Goal: Transaction & Acquisition: Download file/media

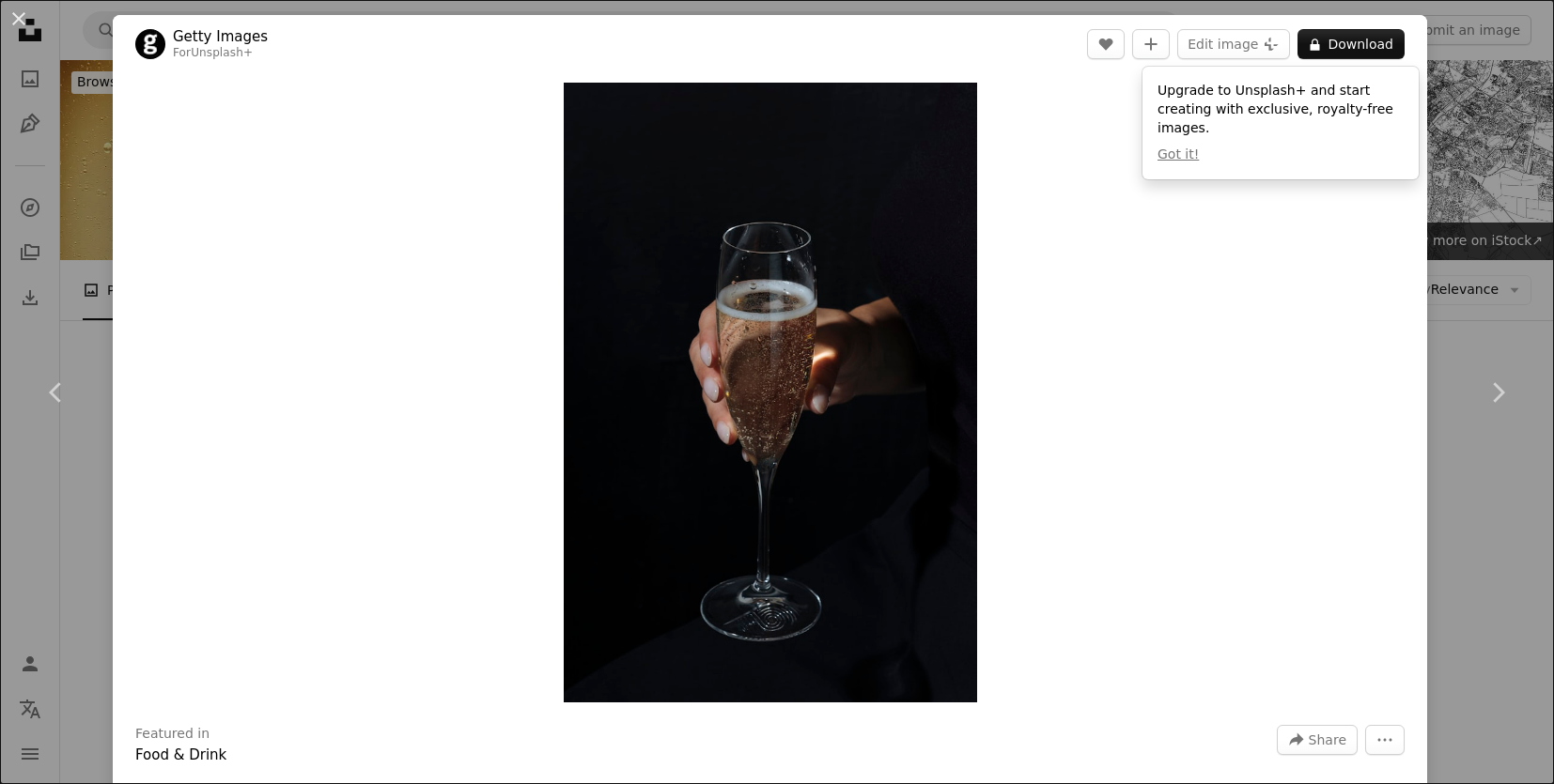
scroll to position [4473, 0]
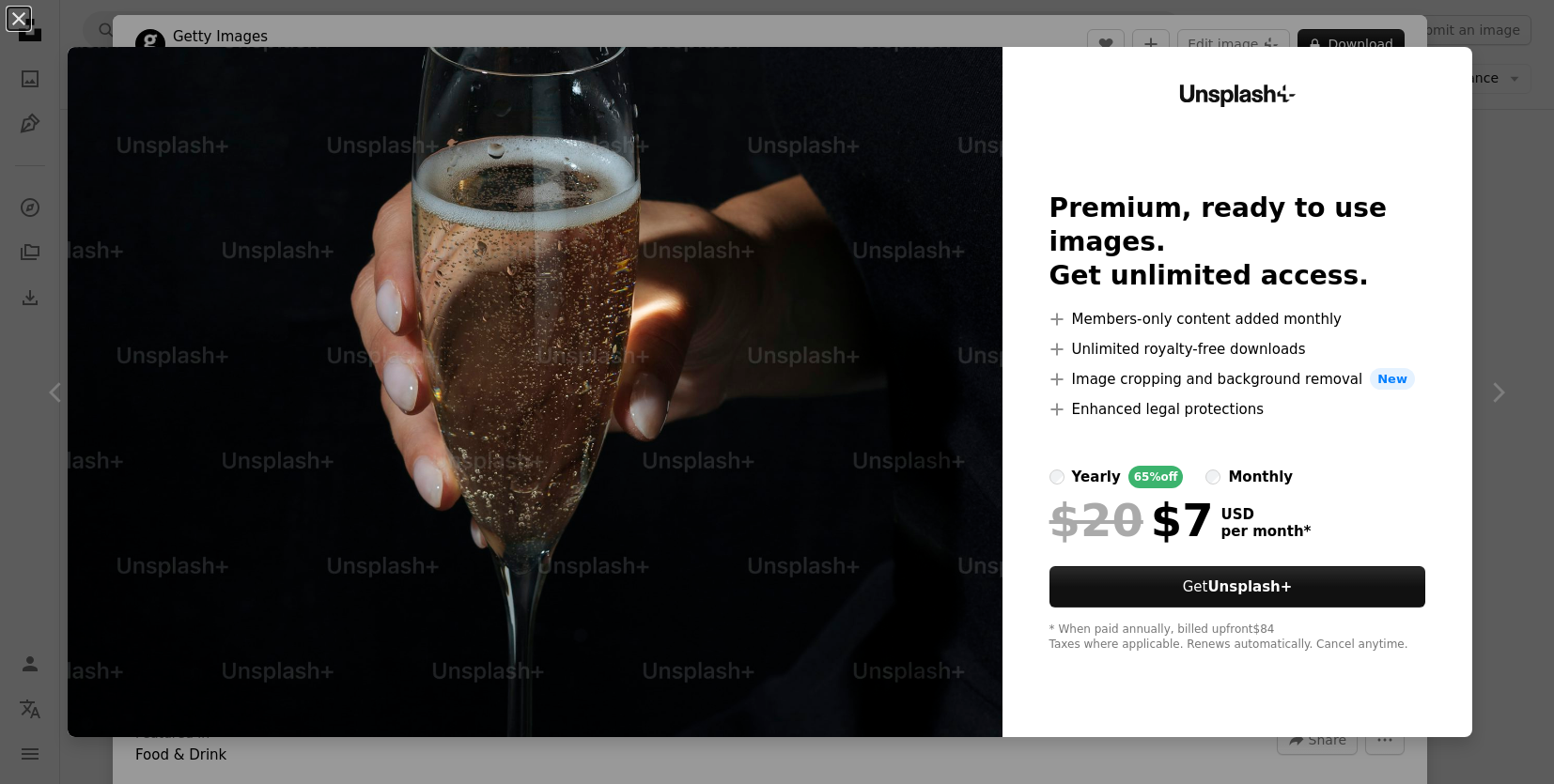
click at [1505, 184] on div "An X shape Unsplash+ Premium, ready to use images. Get unlimited access. A plus…" at bounding box center [777, 392] width 1554 height 784
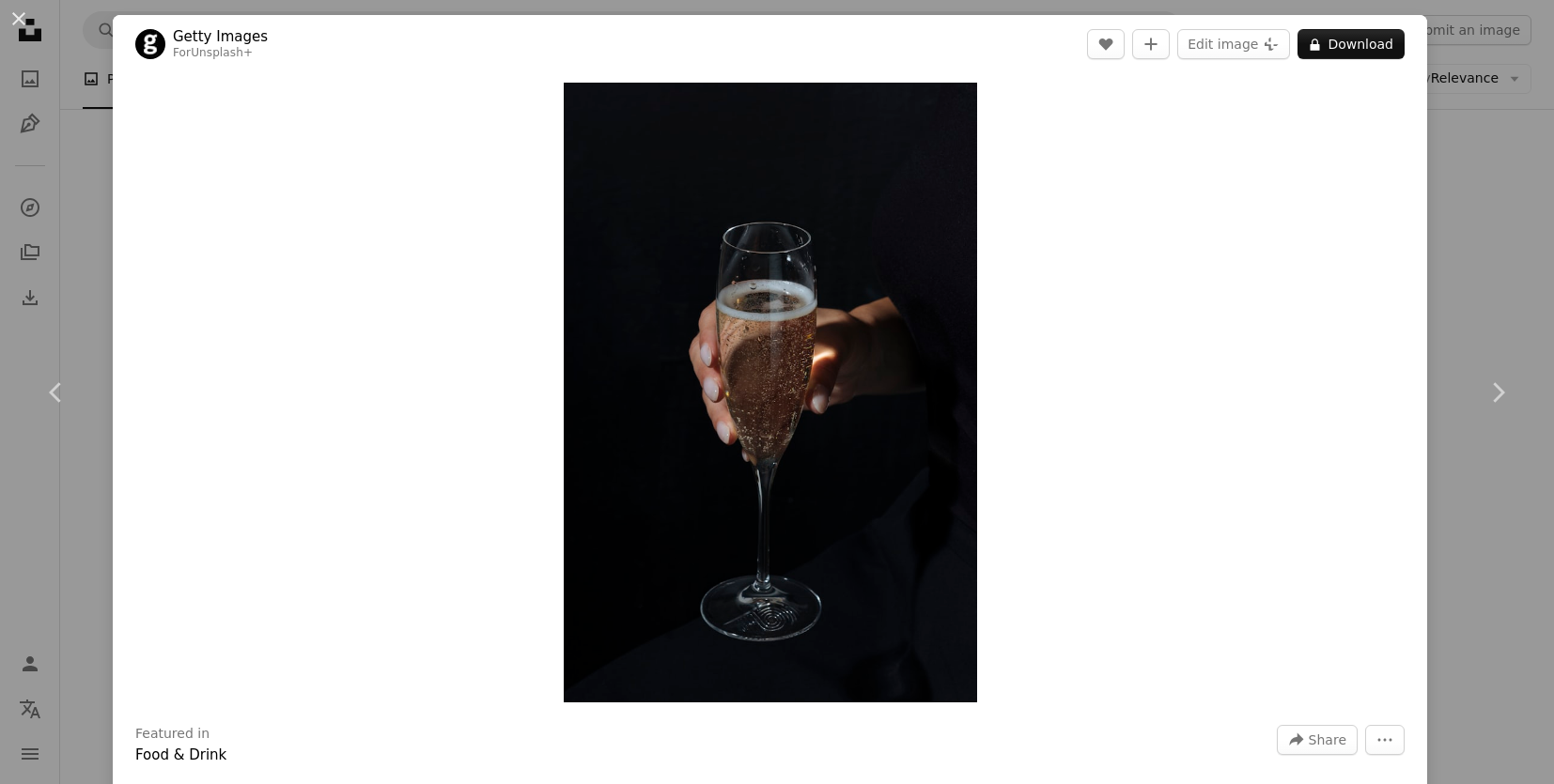
click at [149, 260] on div "Zoom in" at bounding box center [770, 393] width 1314 height 639
click at [113, 270] on div "Zoom in" at bounding box center [770, 393] width 1314 height 639
click at [113, 275] on div "Zoom in" at bounding box center [770, 393] width 1314 height 639
click at [97, 276] on div "An X shape Chevron left Chevron right Getty Images For Unsplash+ A heart A plus…" at bounding box center [777, 392] width 1554 height 784
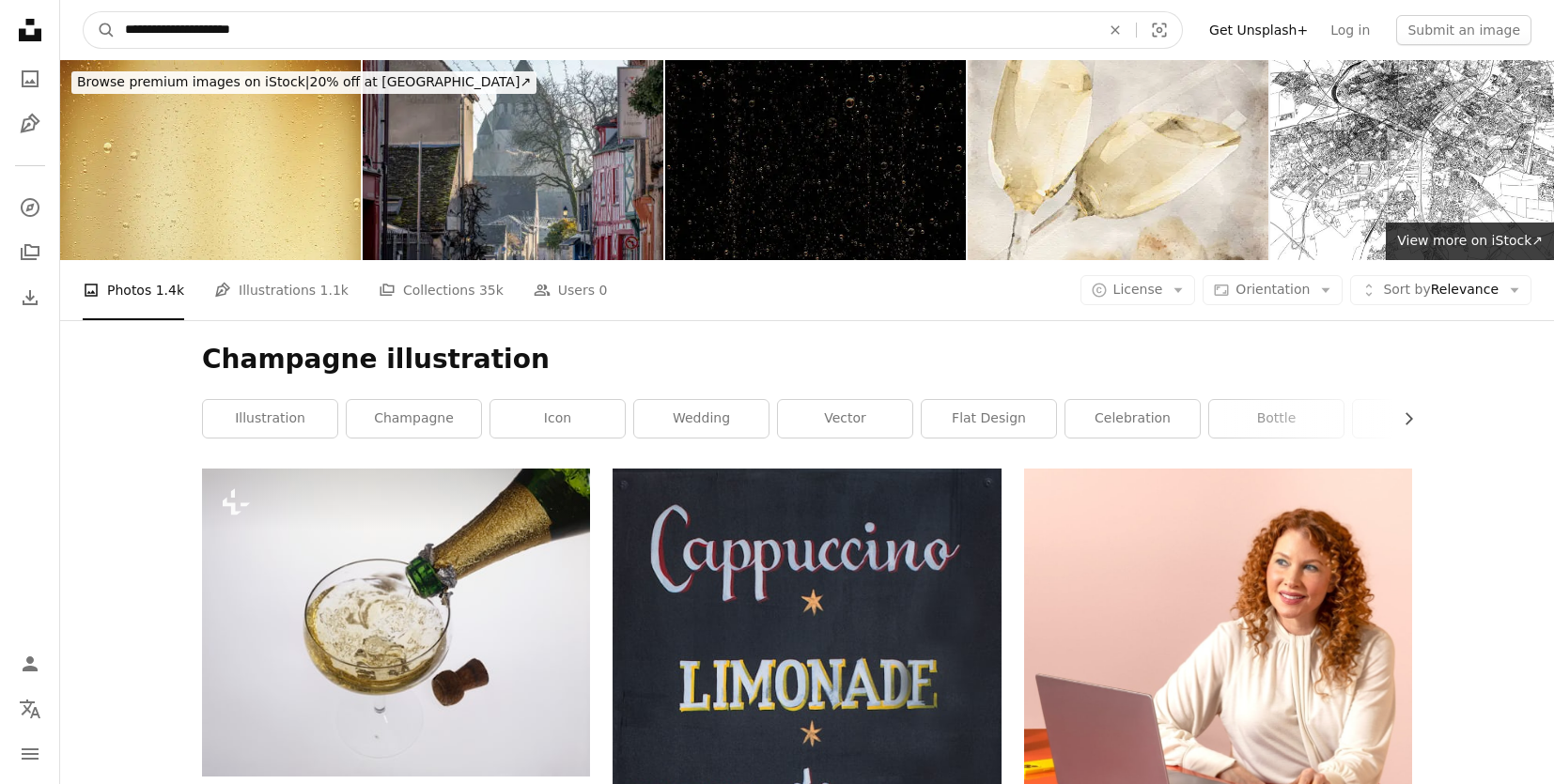
drag, startPoint x: 283, startPoint y: 23, endPoint x: 197, endPoint y: 34, distance: 86.7
click at [197, 34] on input "**********" at bounding box center [606, 30] width 979 height 36
type input "*********"
click at [84, 13] on button "A magnifying glass" at bounding box center [99, 30] width 32 height 36
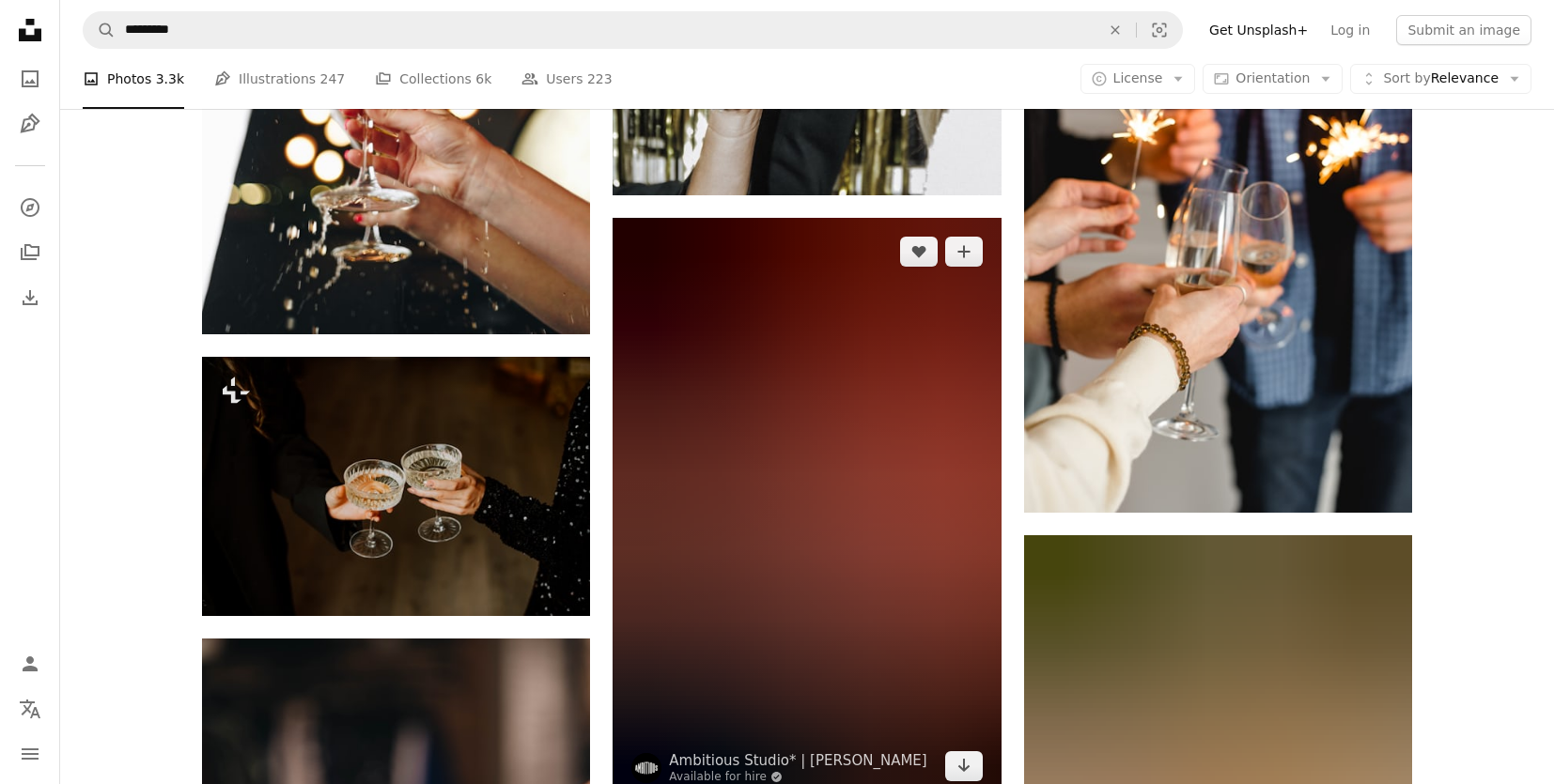
scroll to position [1924, 0]
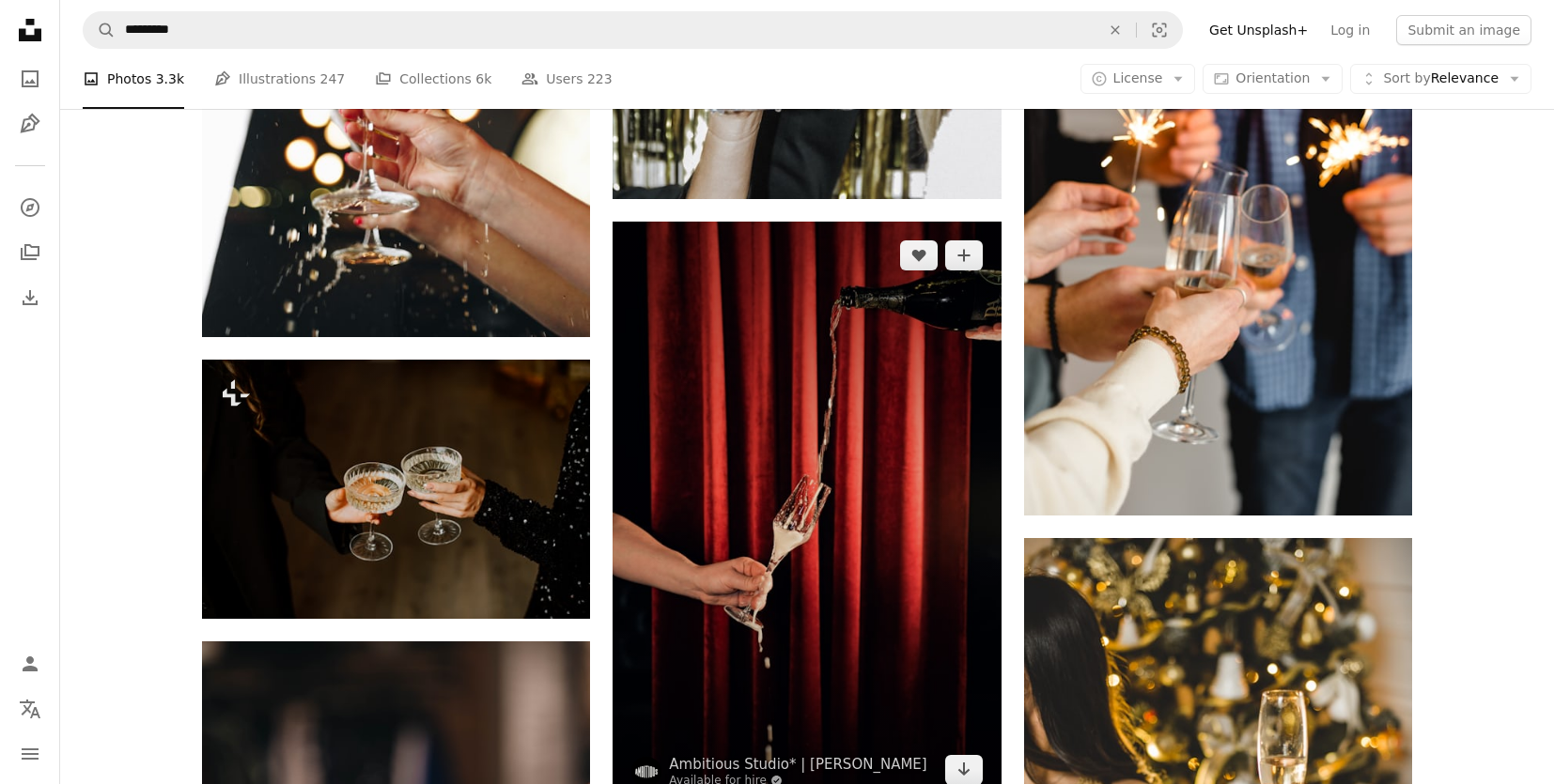
click at [914, 533] on img at bounding box center [806, 513] width 388 height 582
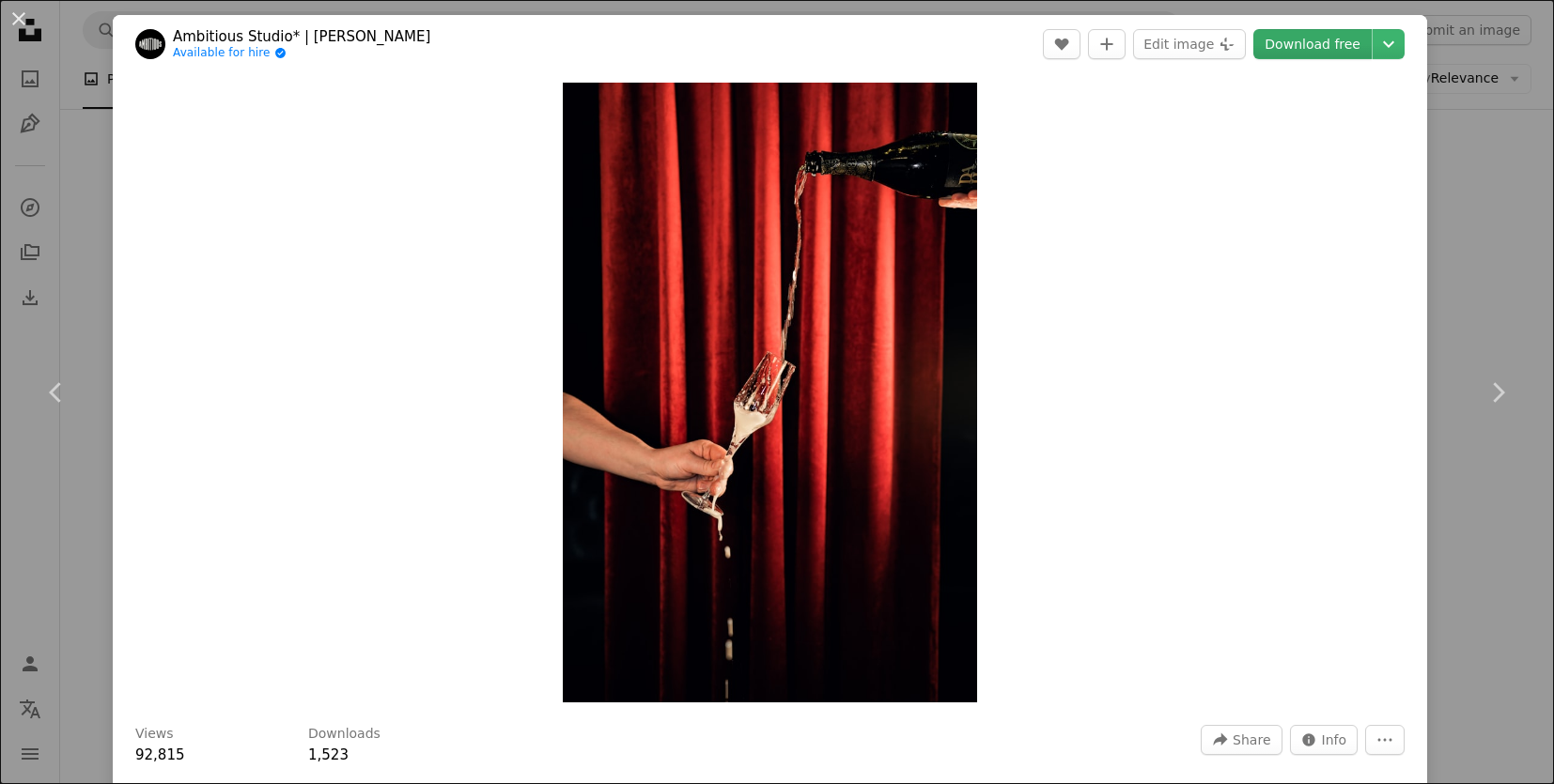
click at [1330, 48] on link "Download free" at bounding box center [1313, 43] width 119 height 30
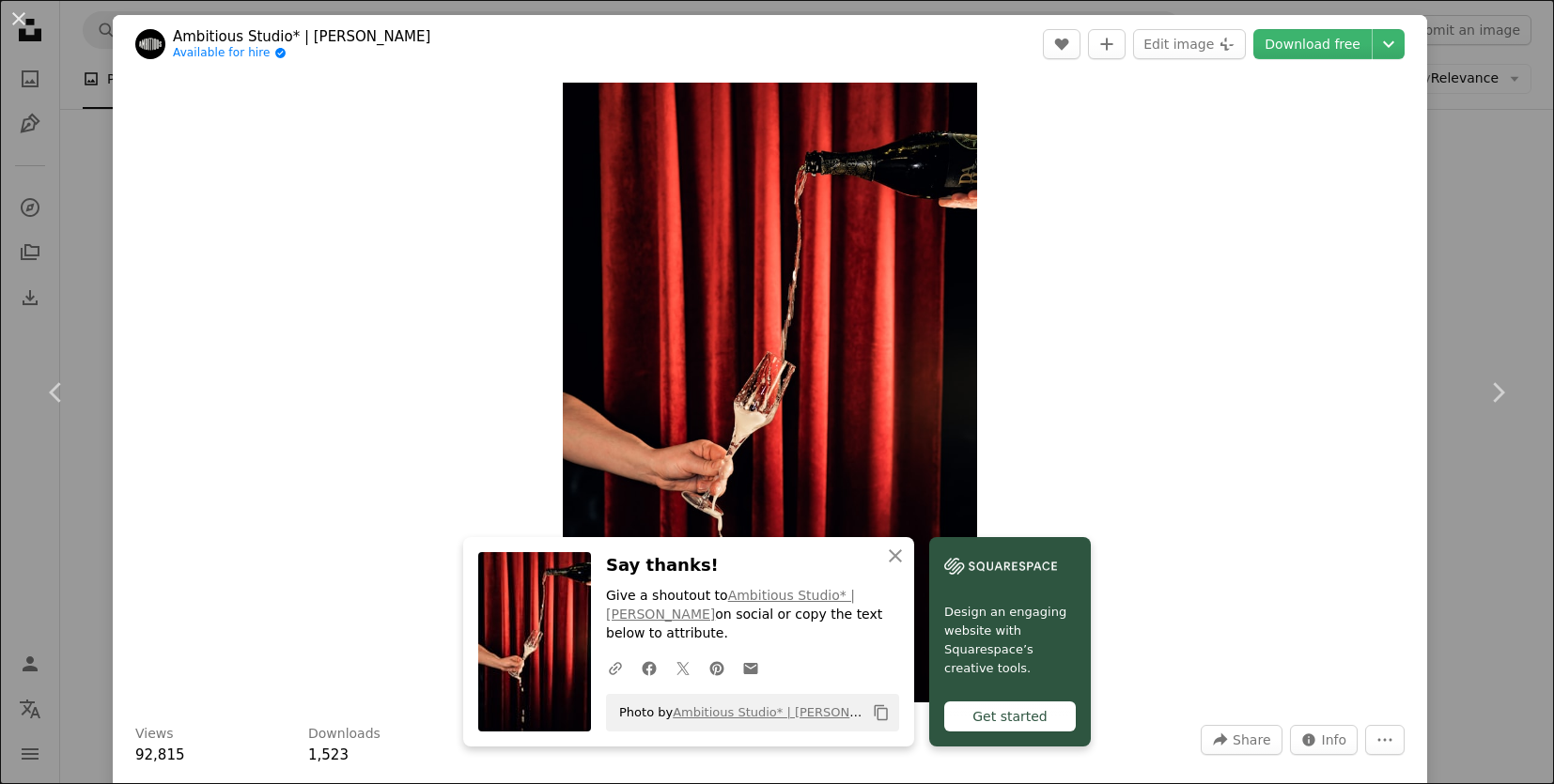
click at [1251, 345] on div "Zoom in" at bounding box center [770, 393] width 1314 height 639
click at [66, 470] on link "Chevron left" at bounding box center [56, 392] width 113 height 181
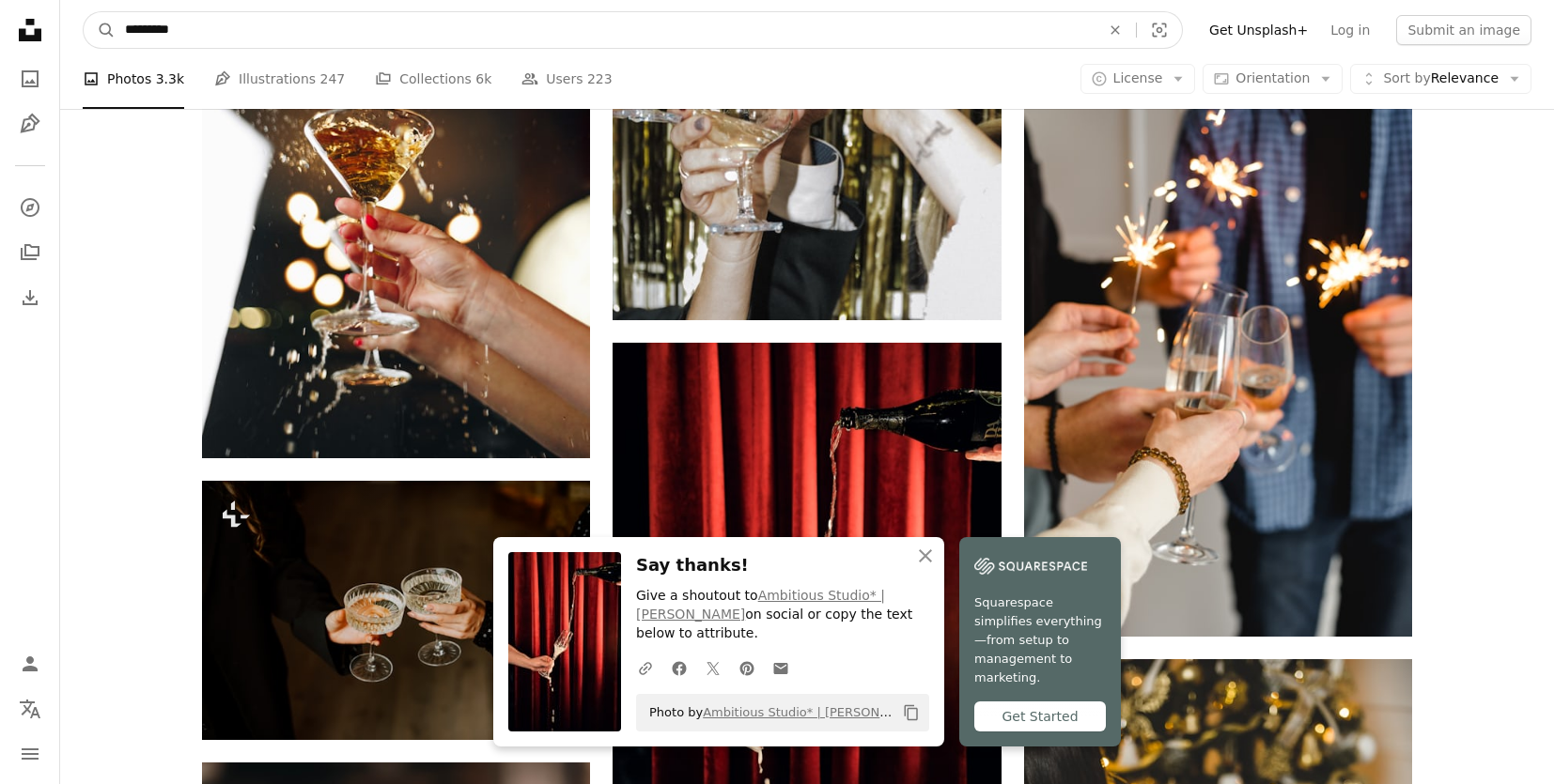
drag, startPoint x: 216, startPoint y: 29, endPoint x: 81, endPoint y: -25, distance: 145.4
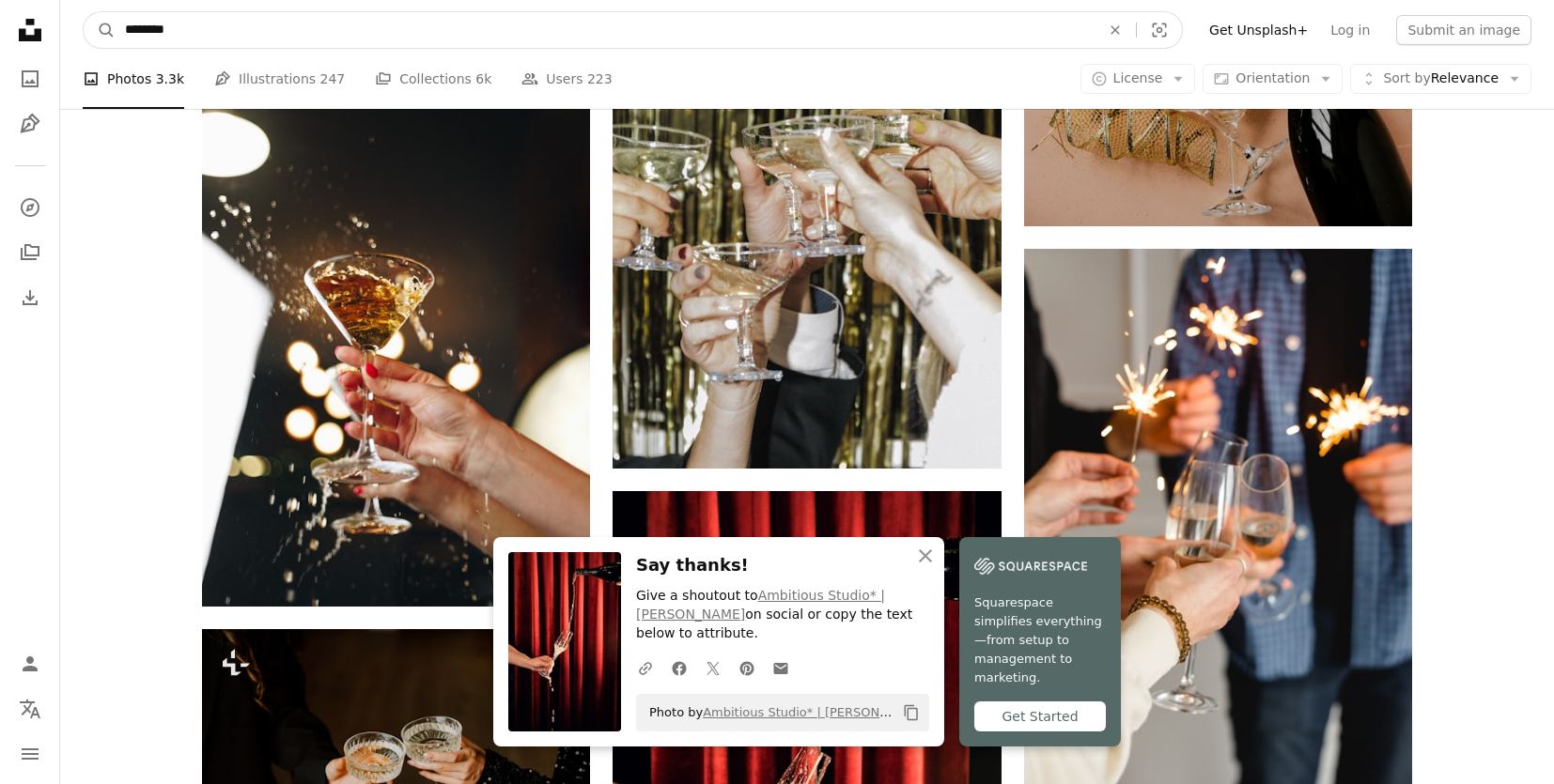
type input "*********"
click button "A magnifying glass" at bounding box center [99, 30] width 32 height 36
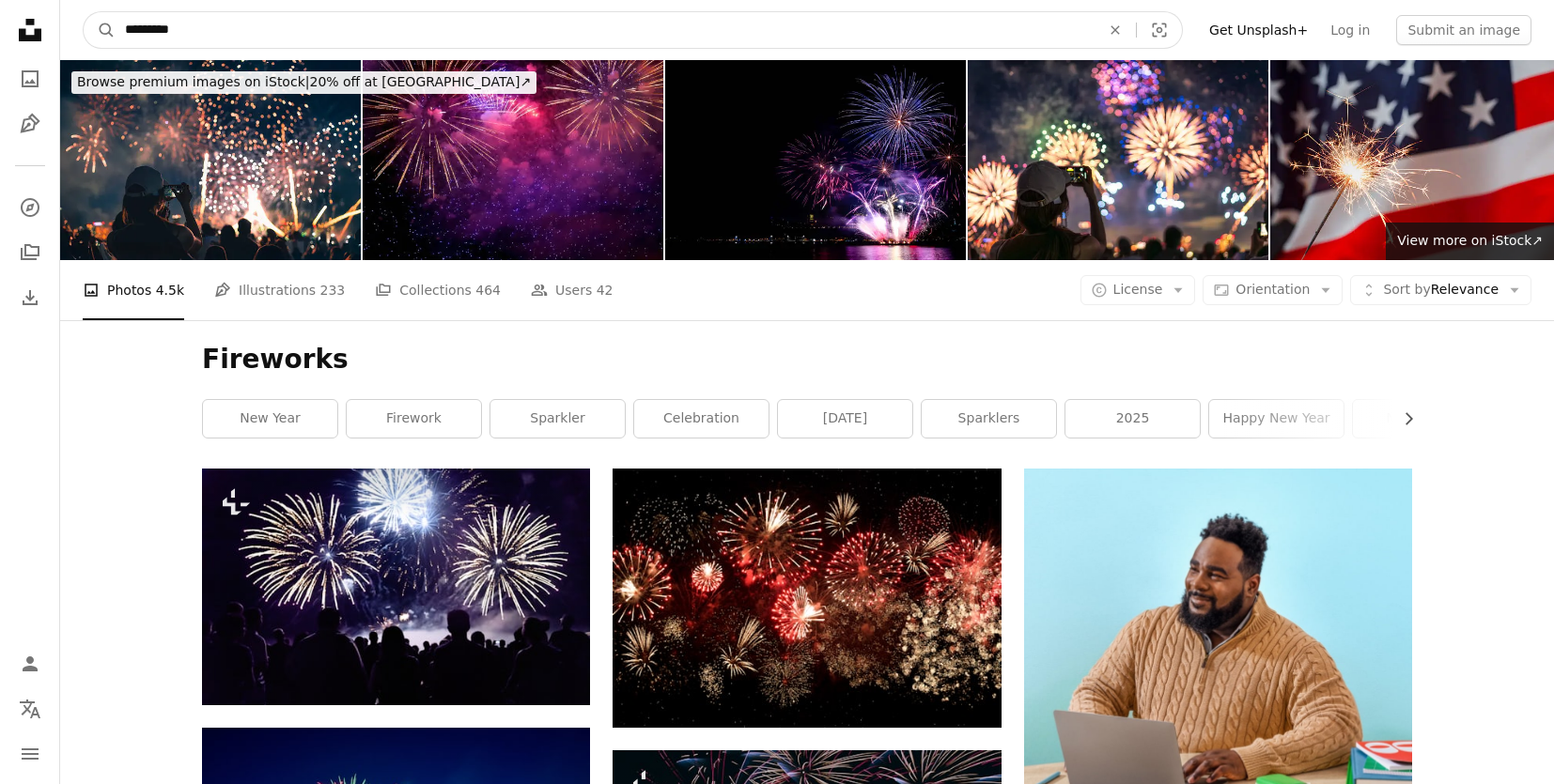
drag, startPoint x: 207, startPoint y: 17, endPoint x: 13, endPoint y: -8, distance: 195.6
drag, startPoint x: 221, startPoint y: 35, endPoint x: 97, endPoint y: 27, distance: 124.3
click at [97, 27] on form "A magnifying glass ********* An X shape Visual search" at bounding box center [633, 30] width 1100 height 38
type input "*********"
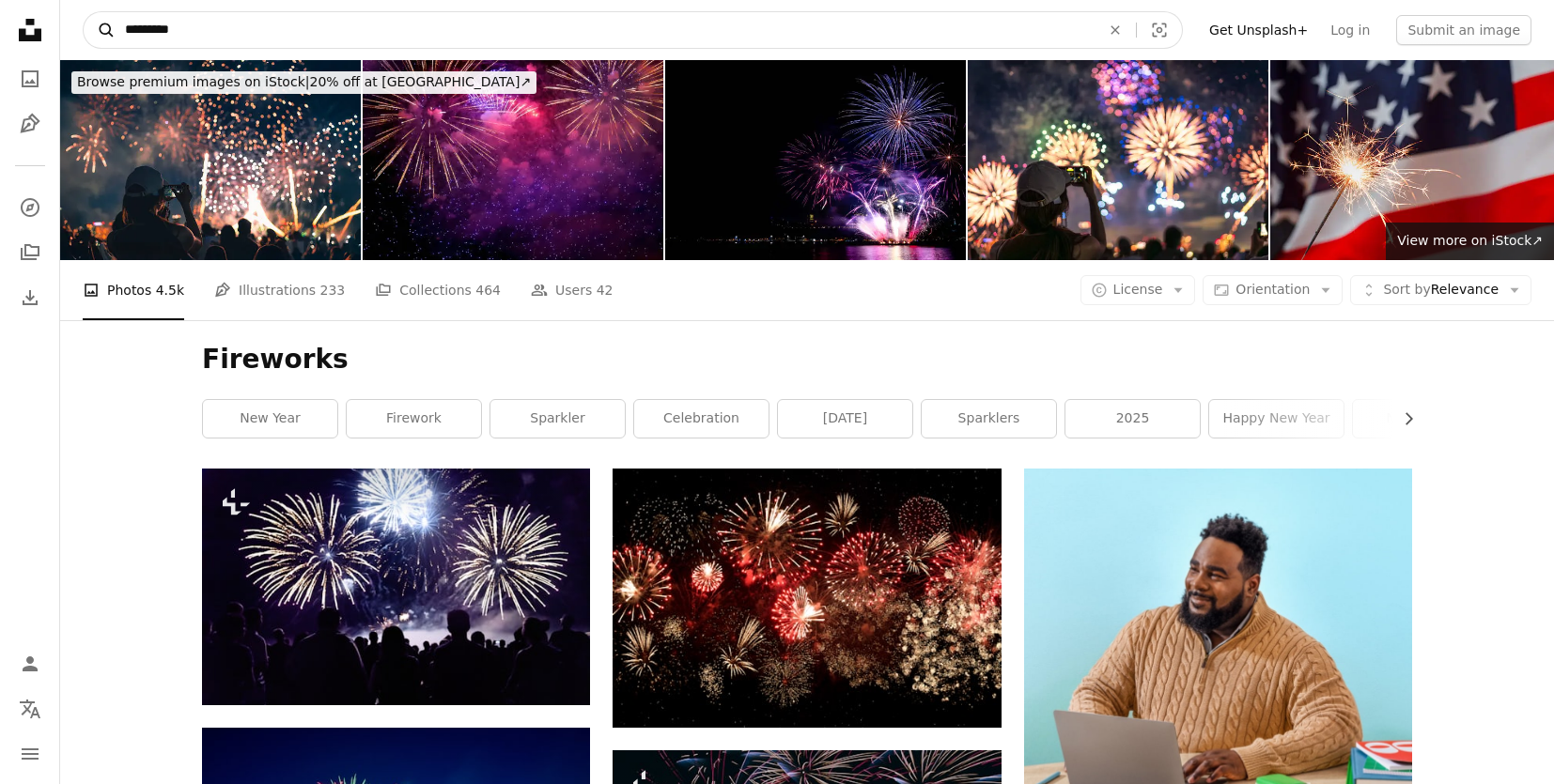
click at [84, 13] on button "A magnifying glass" at bounding box center [99, 30] width 32 height 36
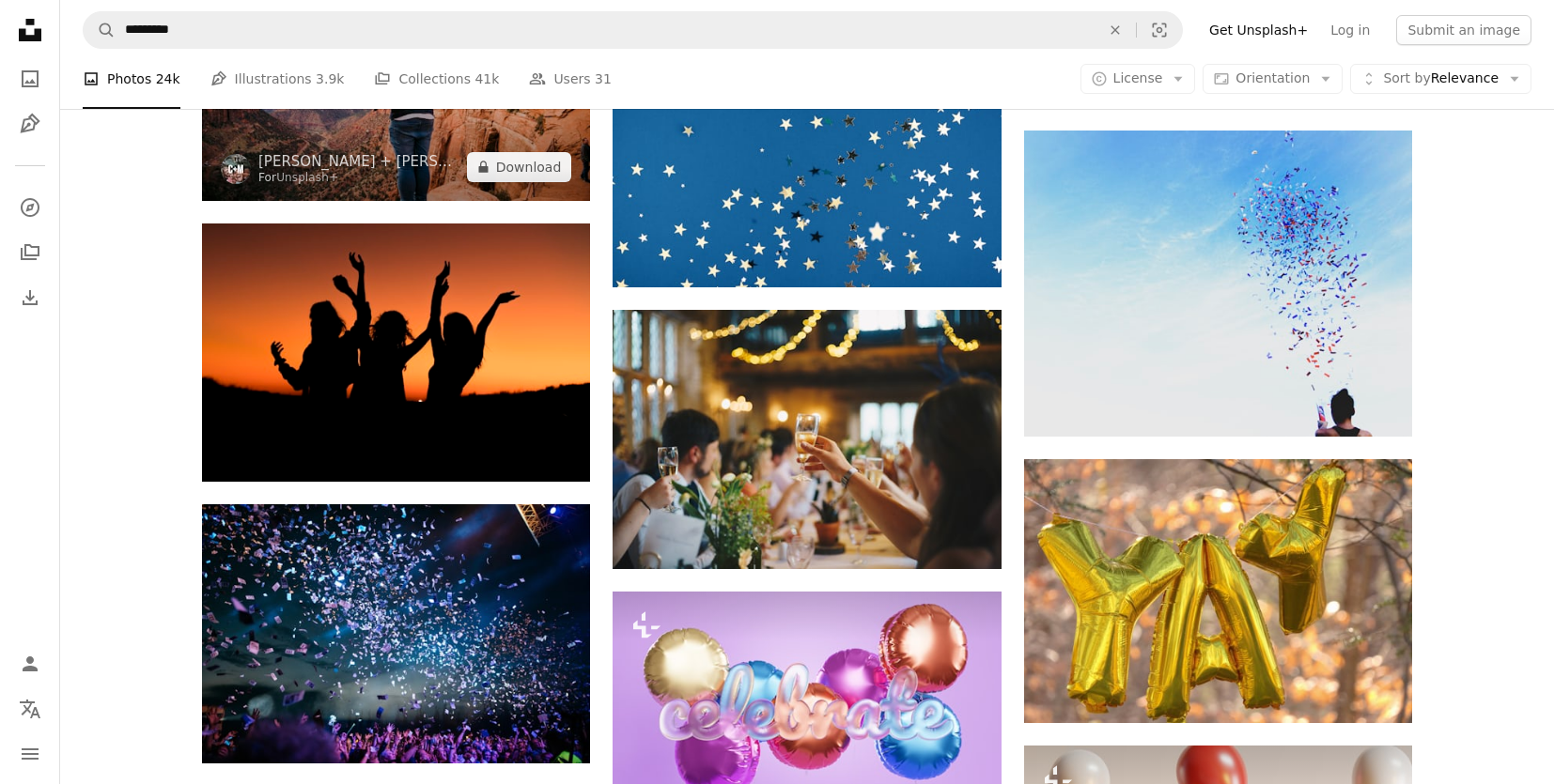
scroll to position [1697, 0]
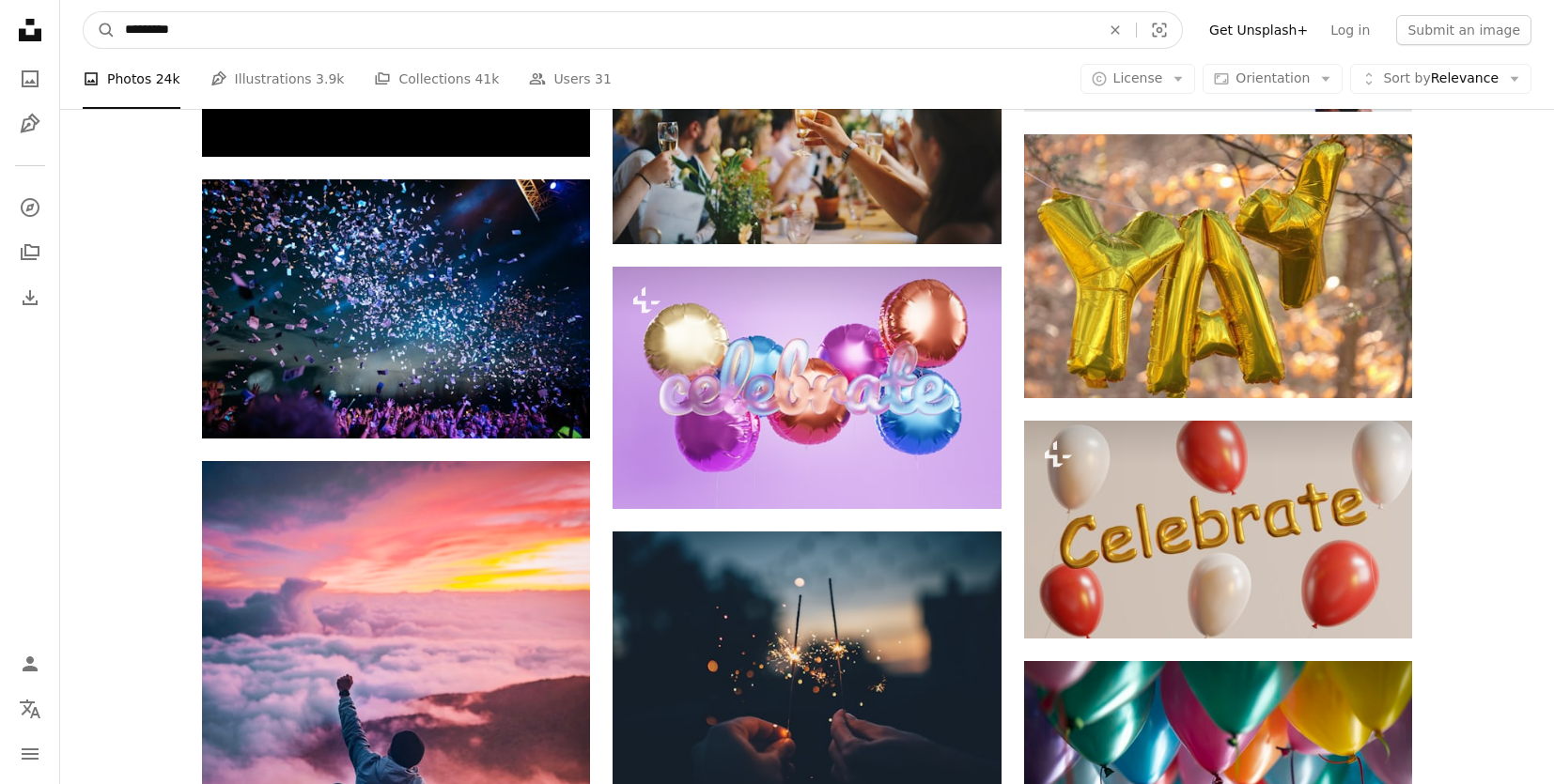
drag, startPoint x: 345, startPoint y: 25, endPoint x: -55, endPoint y: 33, distance: 400.1
click at [0, 33] on html "Unsplash logo Unsplash Home A photo Pen Tool A compass A stack of folders Downl…" at bounding box center [777, 212] width 1554 height 3821
